Goal: Task Accomplishment & Management: Complete application form

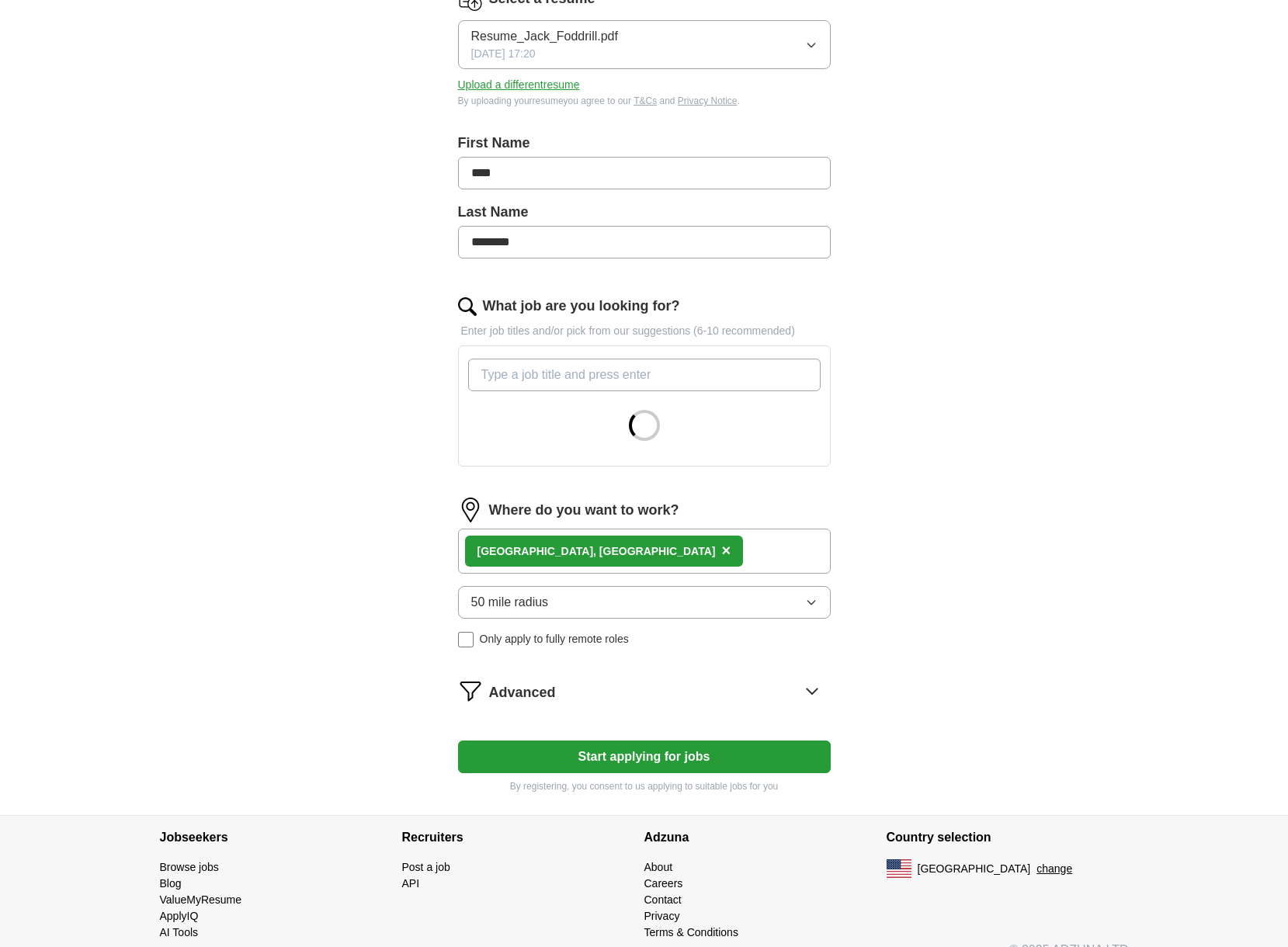
scroll to position [233, 0]
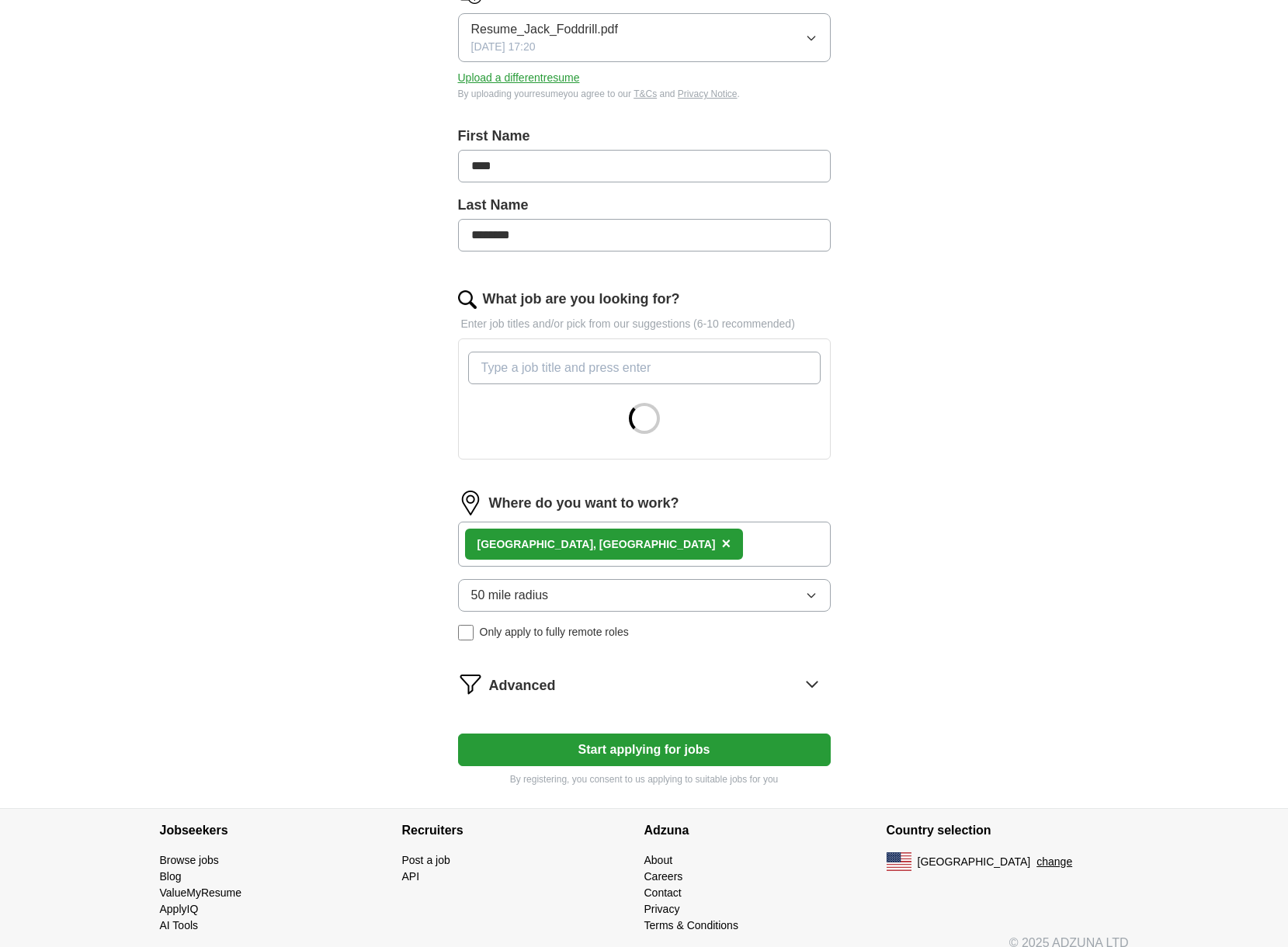
click at [652, 374] on input "What job are you looking for?" at bounding box center [644, 368] width 352 height 33
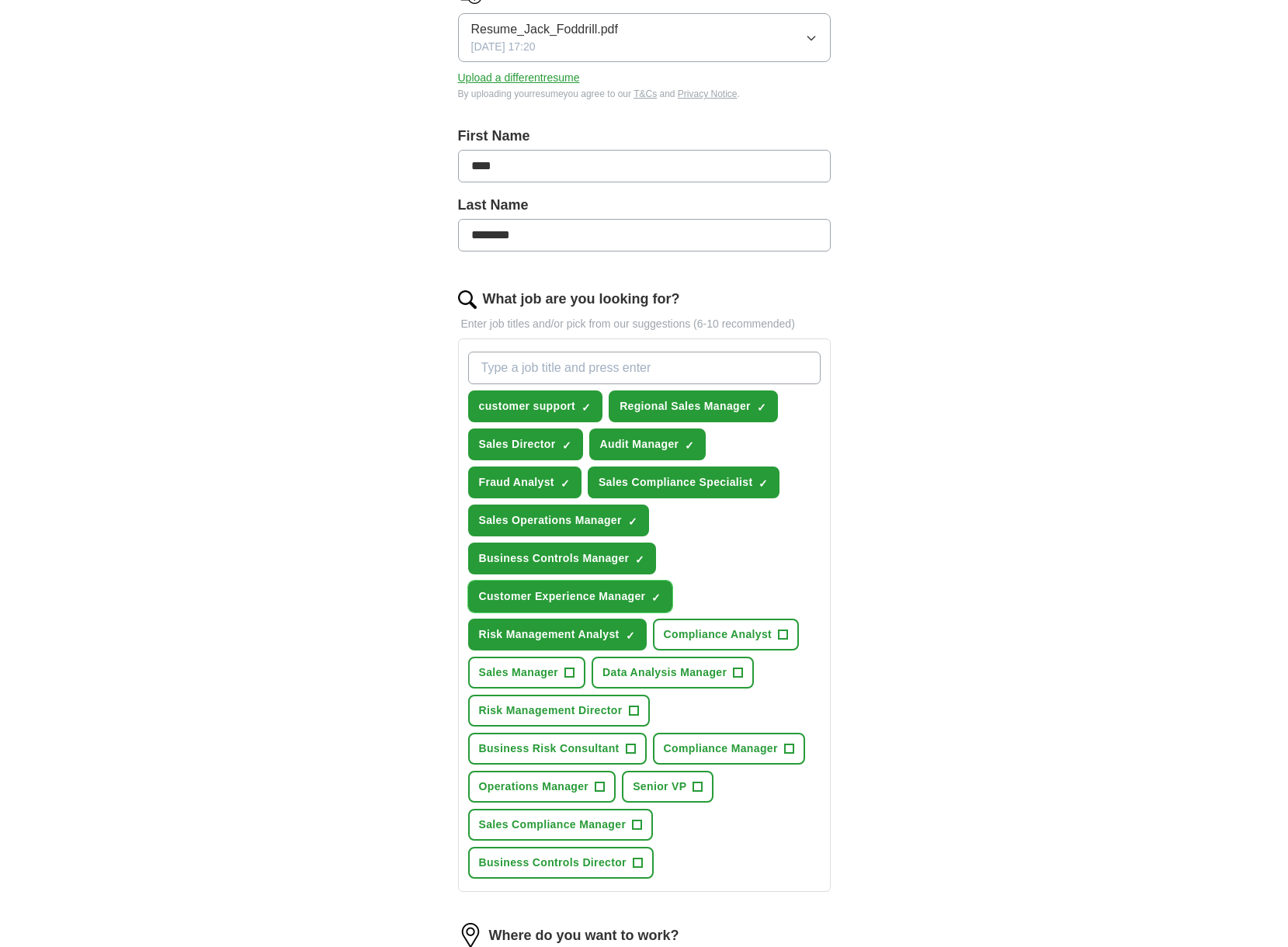
click at [0, 0] on span "×" at bounding box center [0, 0] width 0 height 0
click at [511, 361] on input "What job are you looking for?" at bounding box center [644, 368] width 352 height 33
type input "data analyst"
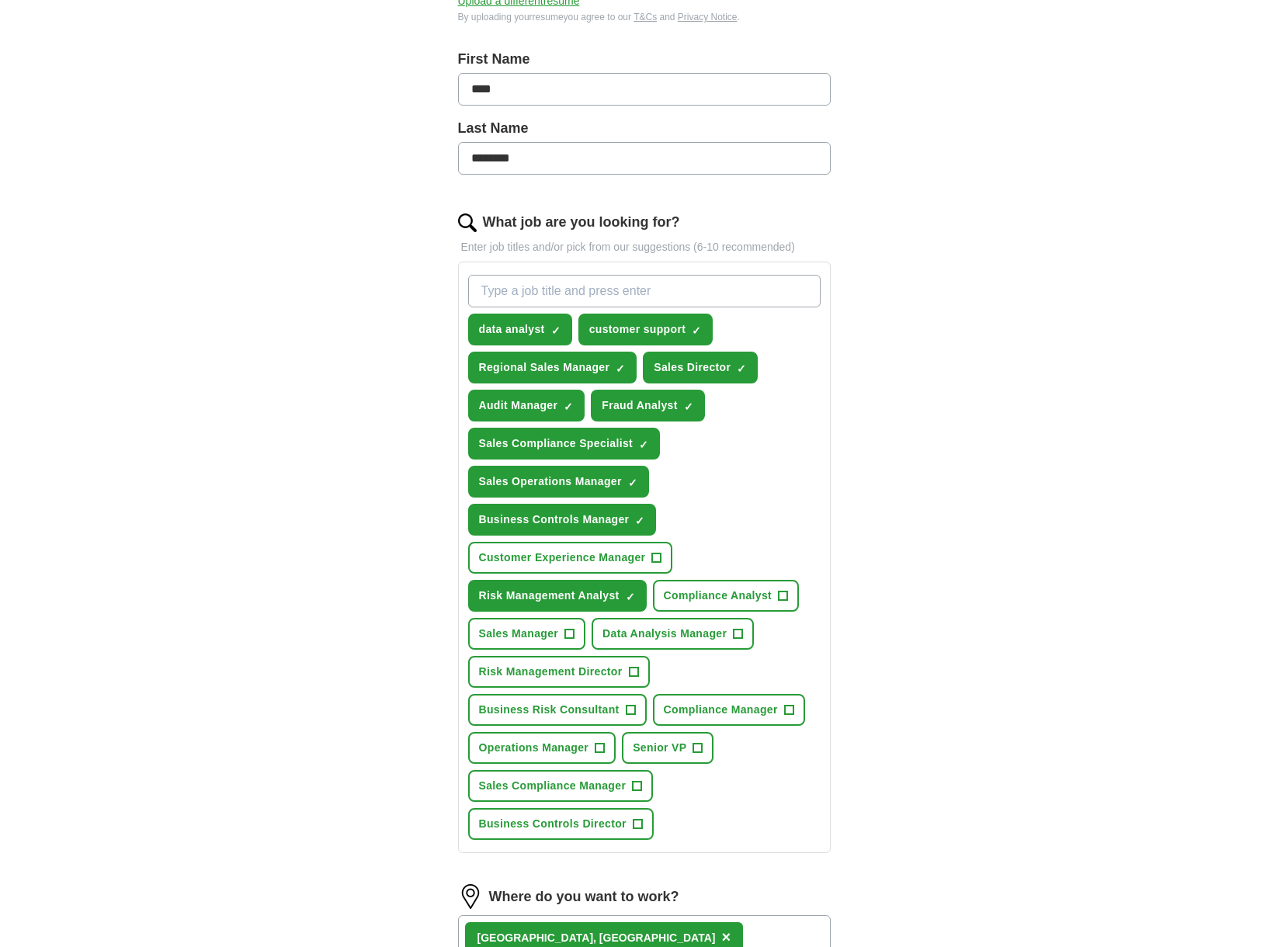
scroll to position [311, 0]
click at [636, 784] on span "+" at bounding box center [638, 785] width 9 height 12
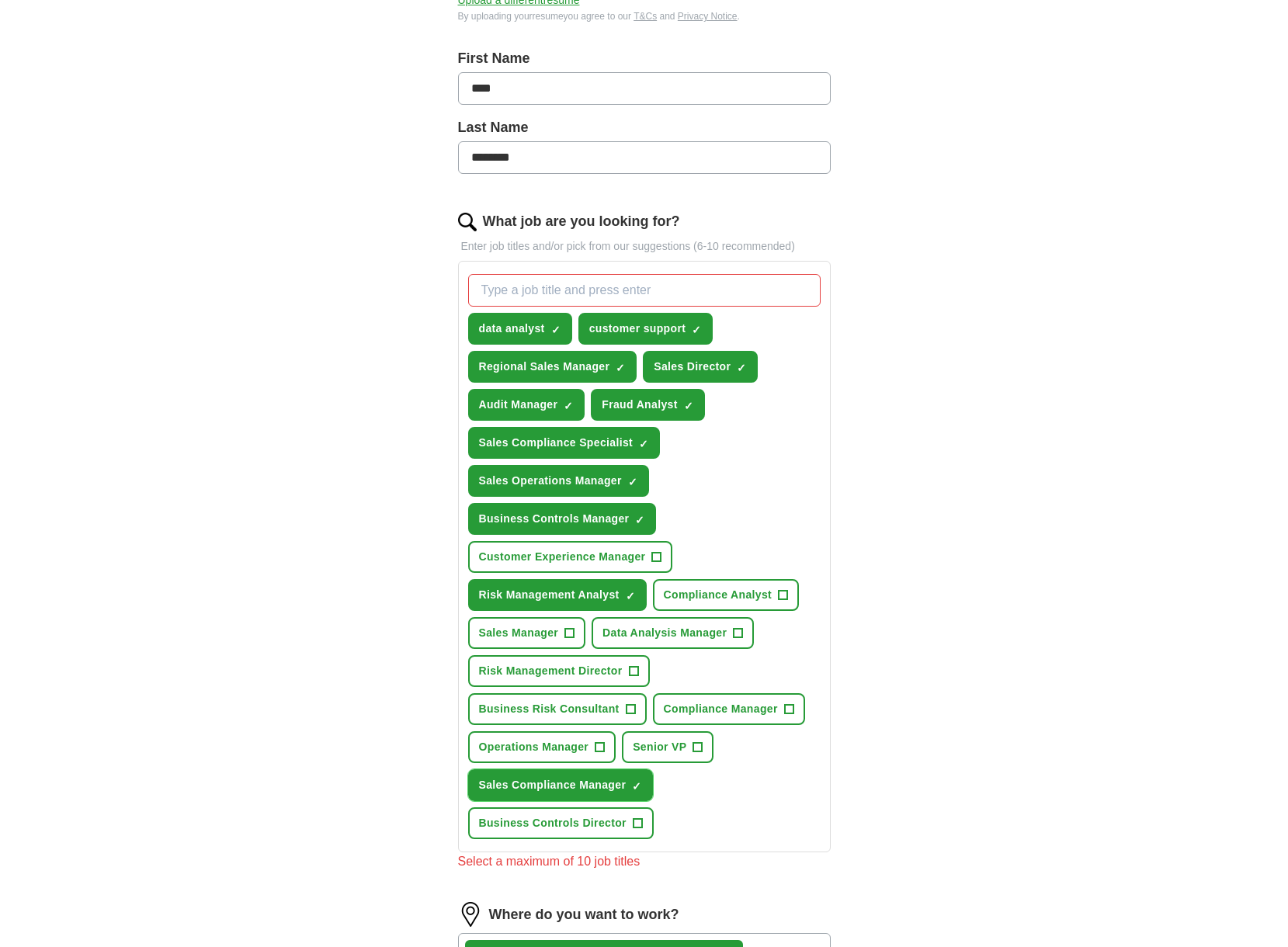
click at [0, 0] on span "×" at bounding box center [0, 0] width 0 height 0
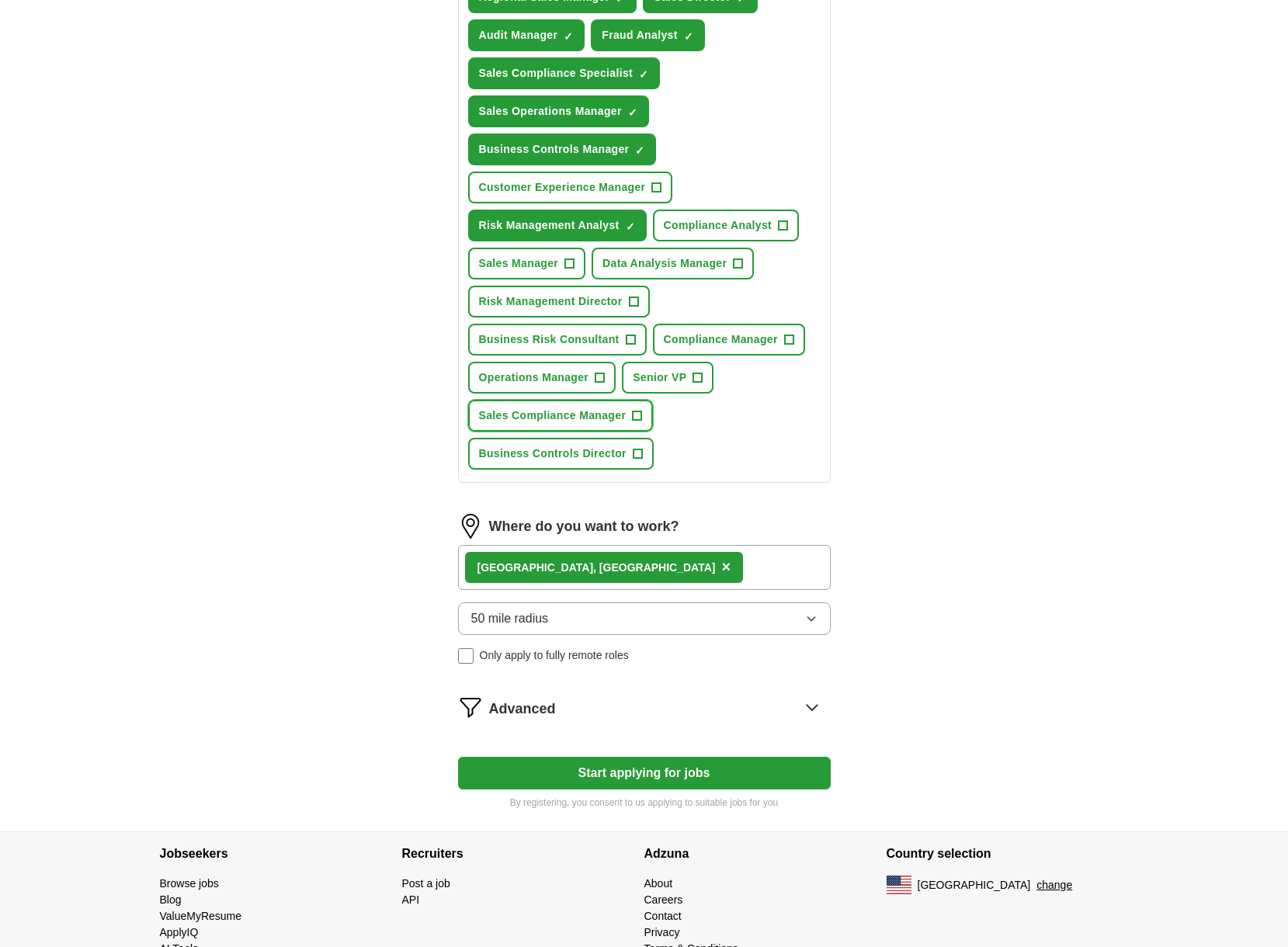
scroll to position [721, 0]
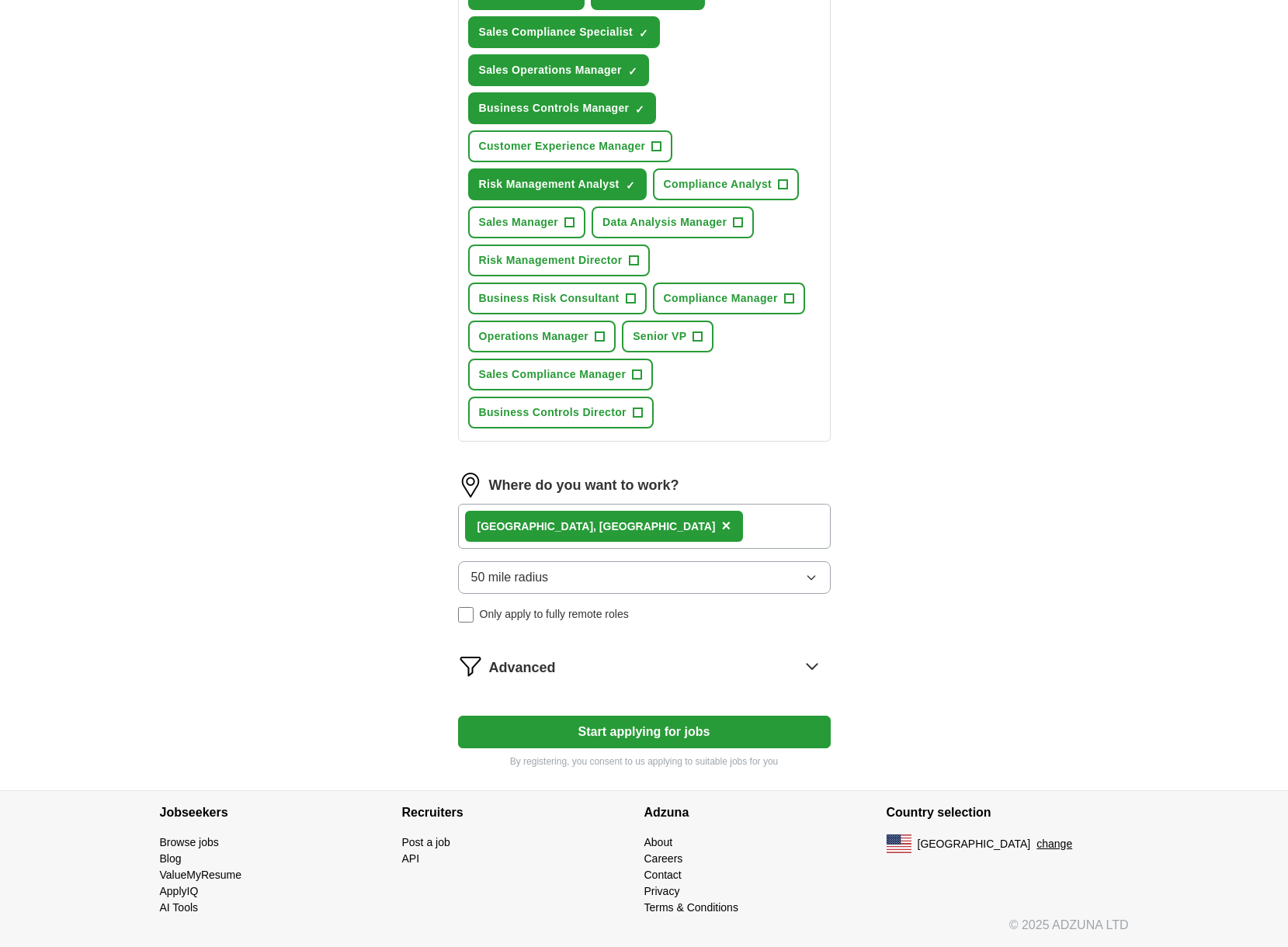
click at [809, 665] on icon at bounding box center [812, 666] width 25 height 25
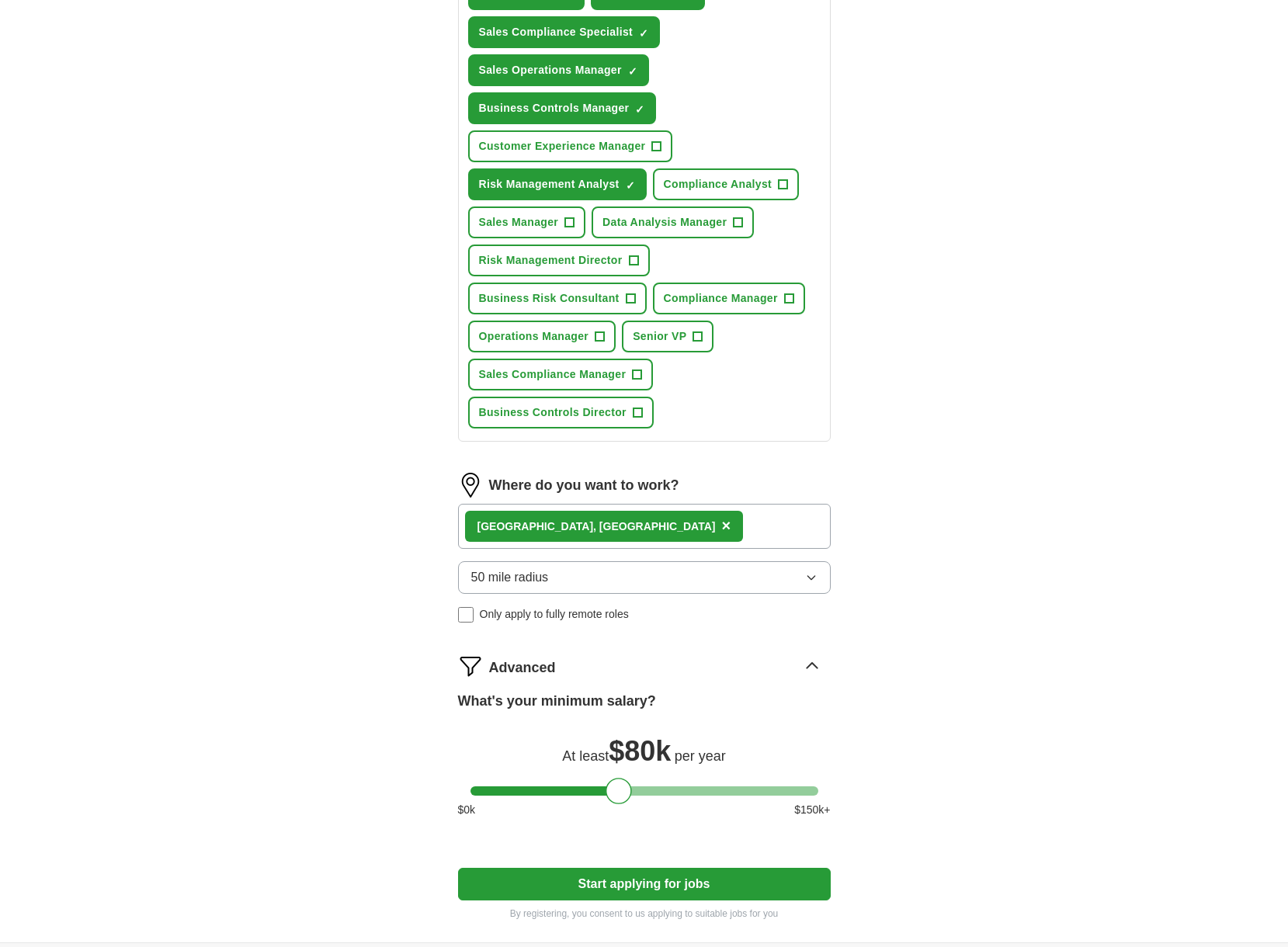
click at [620, 880] on button "Start applying for jobs" at bounding box center [644, 884] width 373 height 33
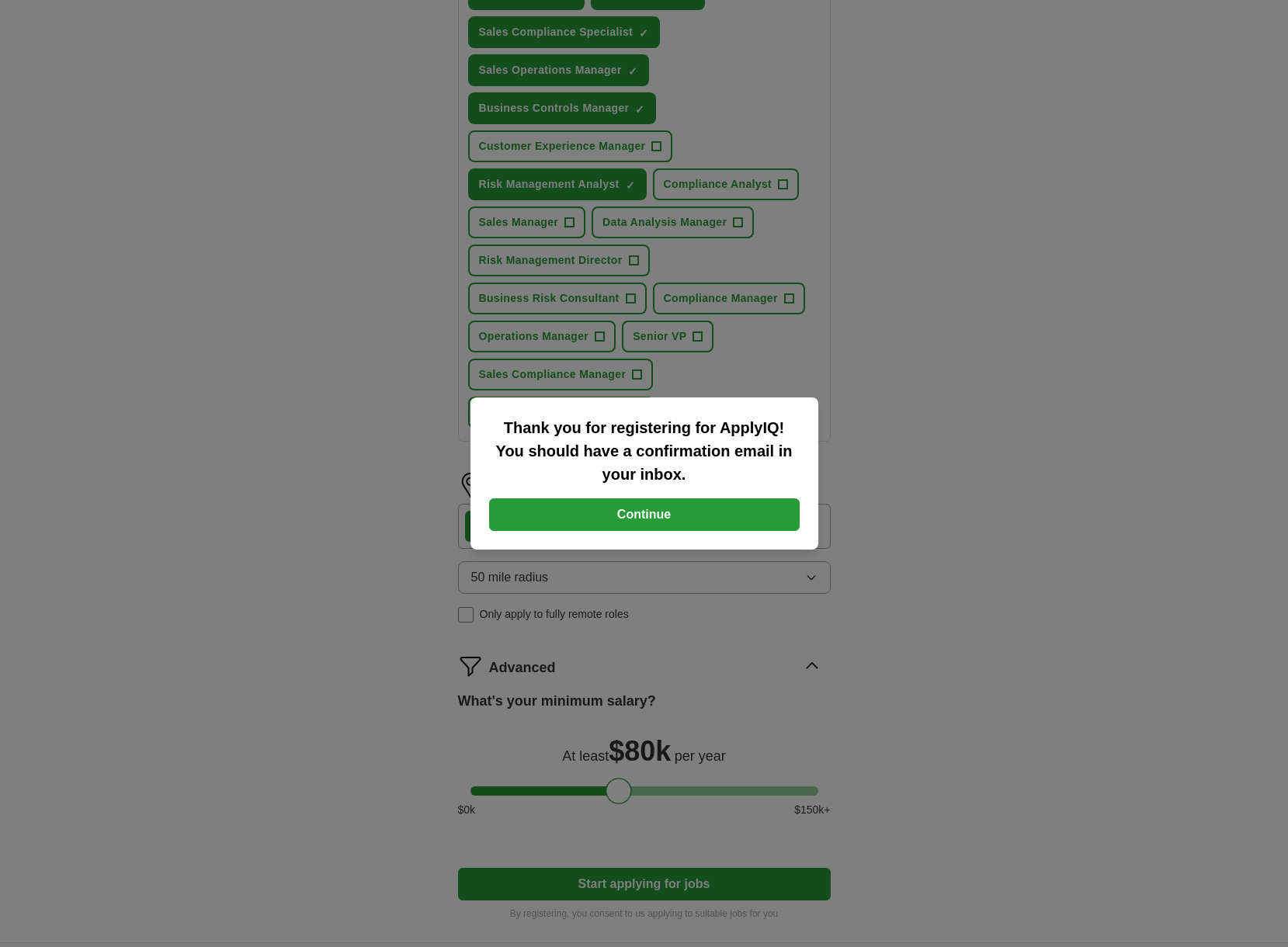
click at [618, 520] on button "Continue" at bounding box center [644, 514] width 311 height 33
